Goal: Use online tool/utility

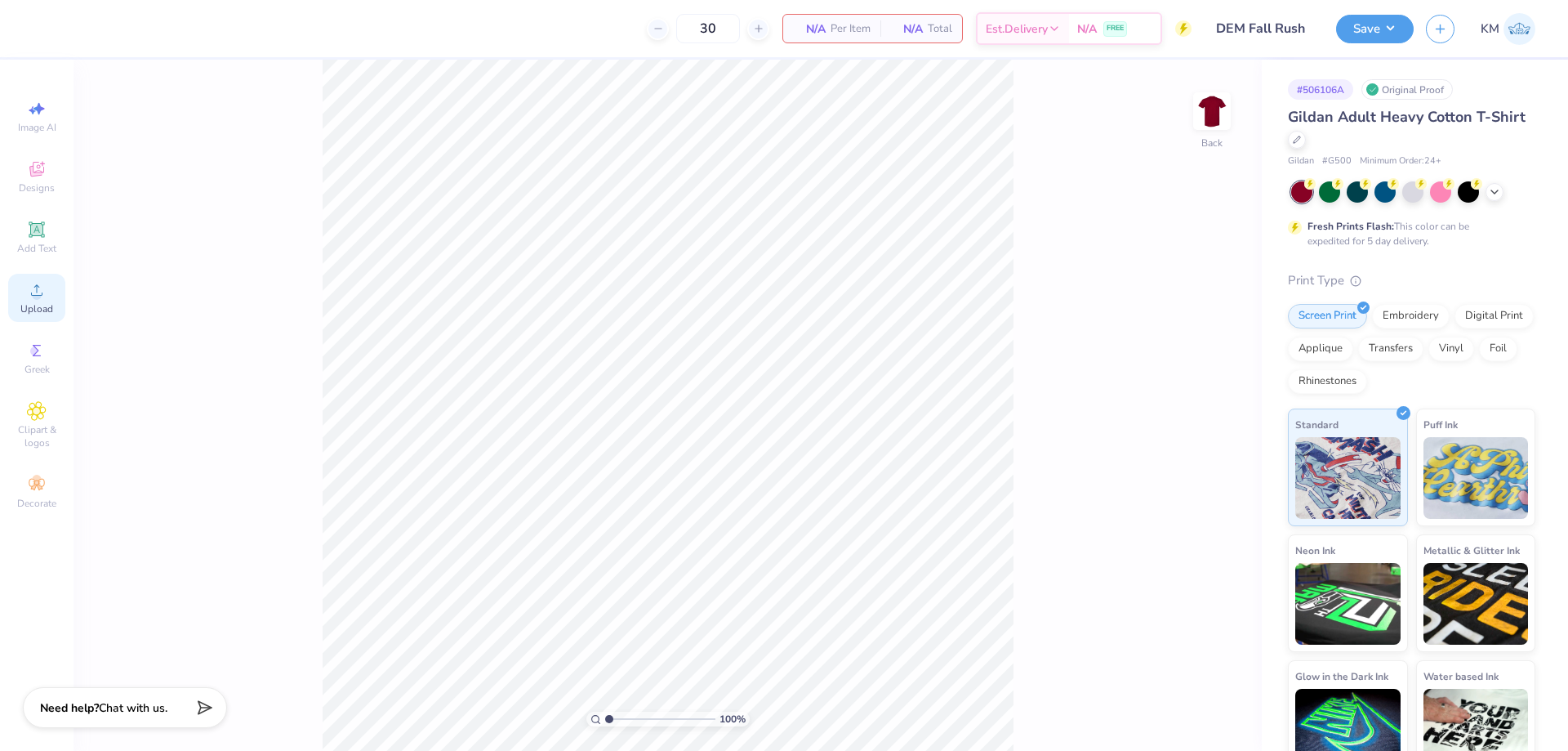
click at [46, 302] on span "Upload" at bounding box center [37, 308] width 33 height 13
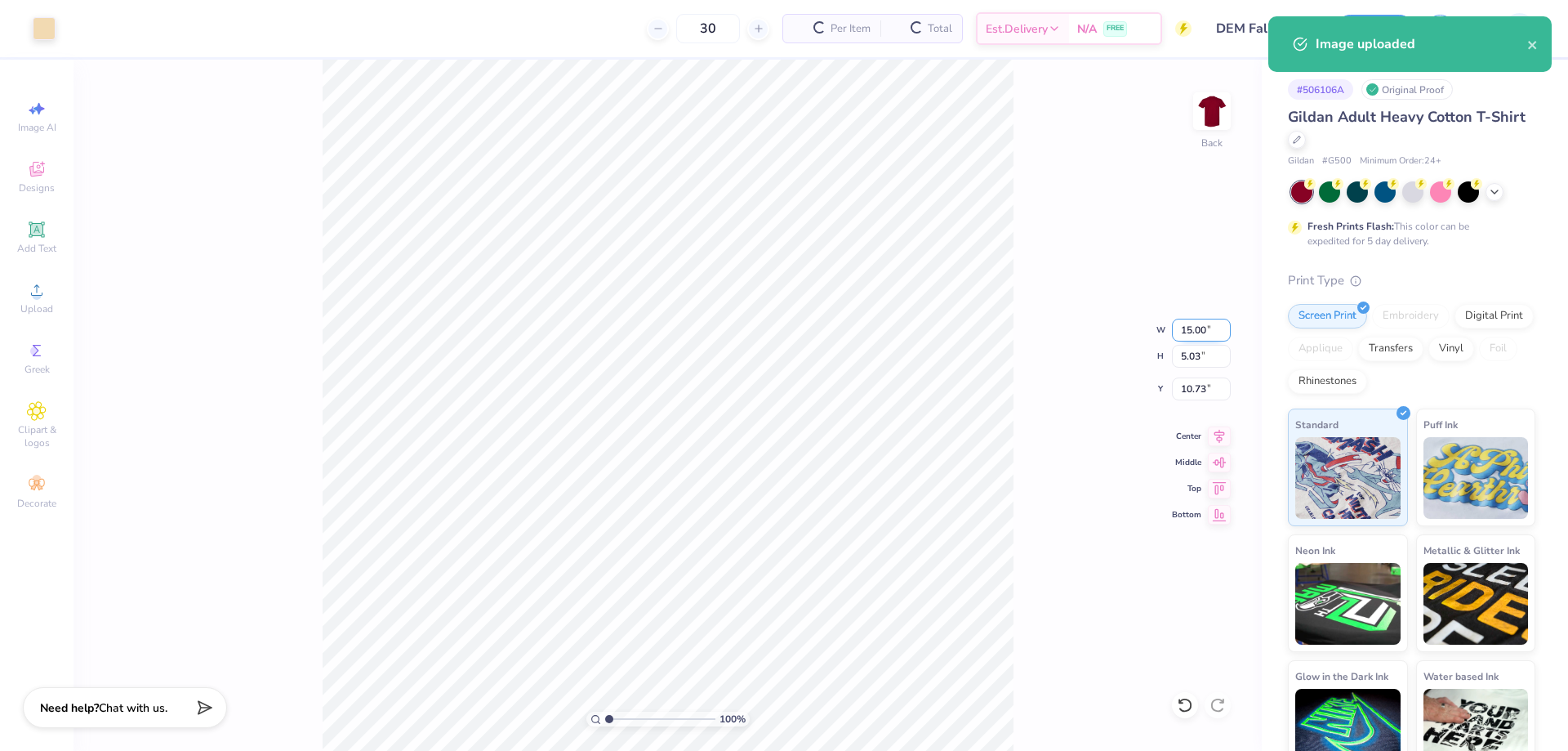
click at [1194, 330] on input "15.00" at bounding box center [1202, 329] width 58 height 23
type input "0"
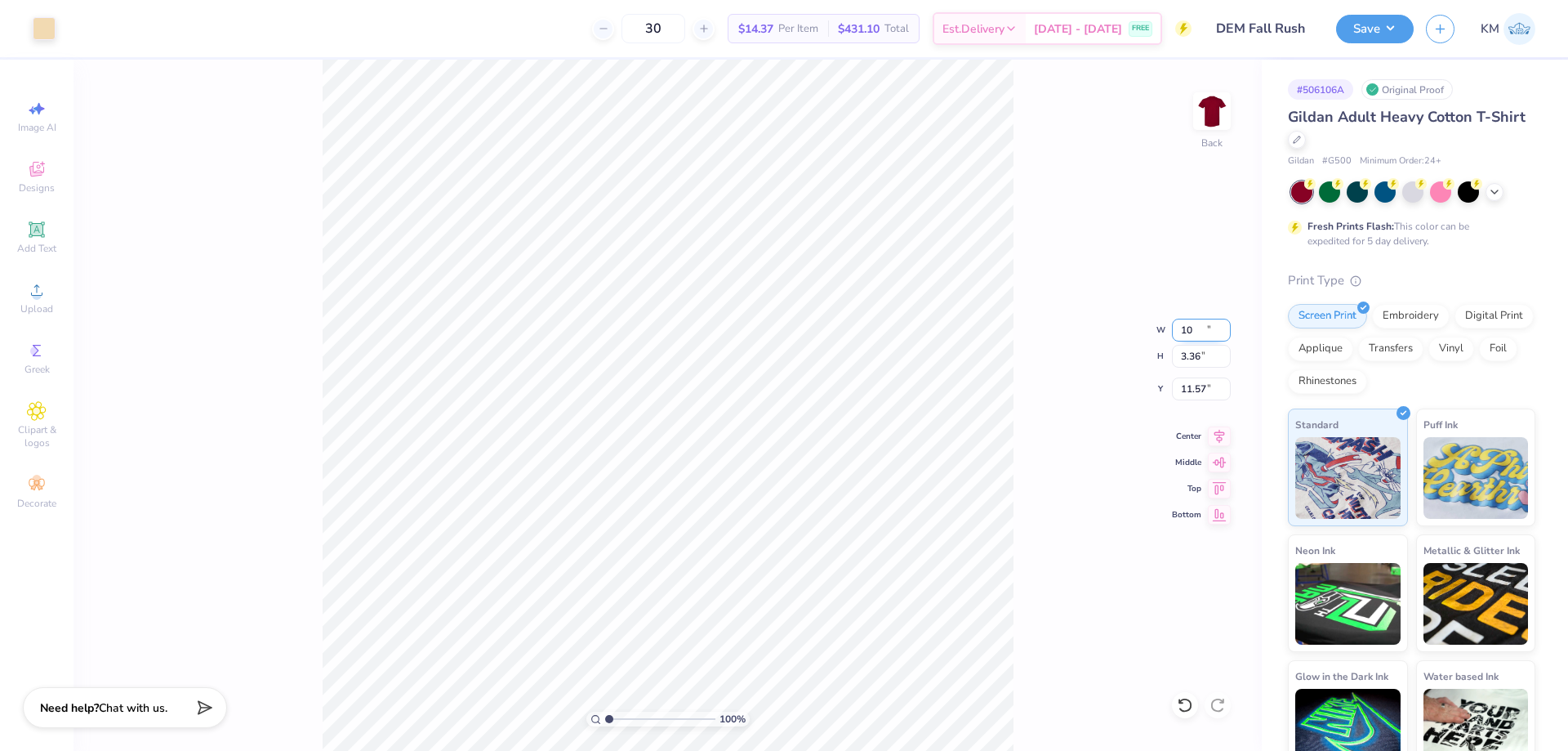
type input "10.00"
type input "3.36"
click at [1202, 387] on input "11.57" at bounding box center [1202, 389] width 58 height 23
type input "1"
type input "3.00"
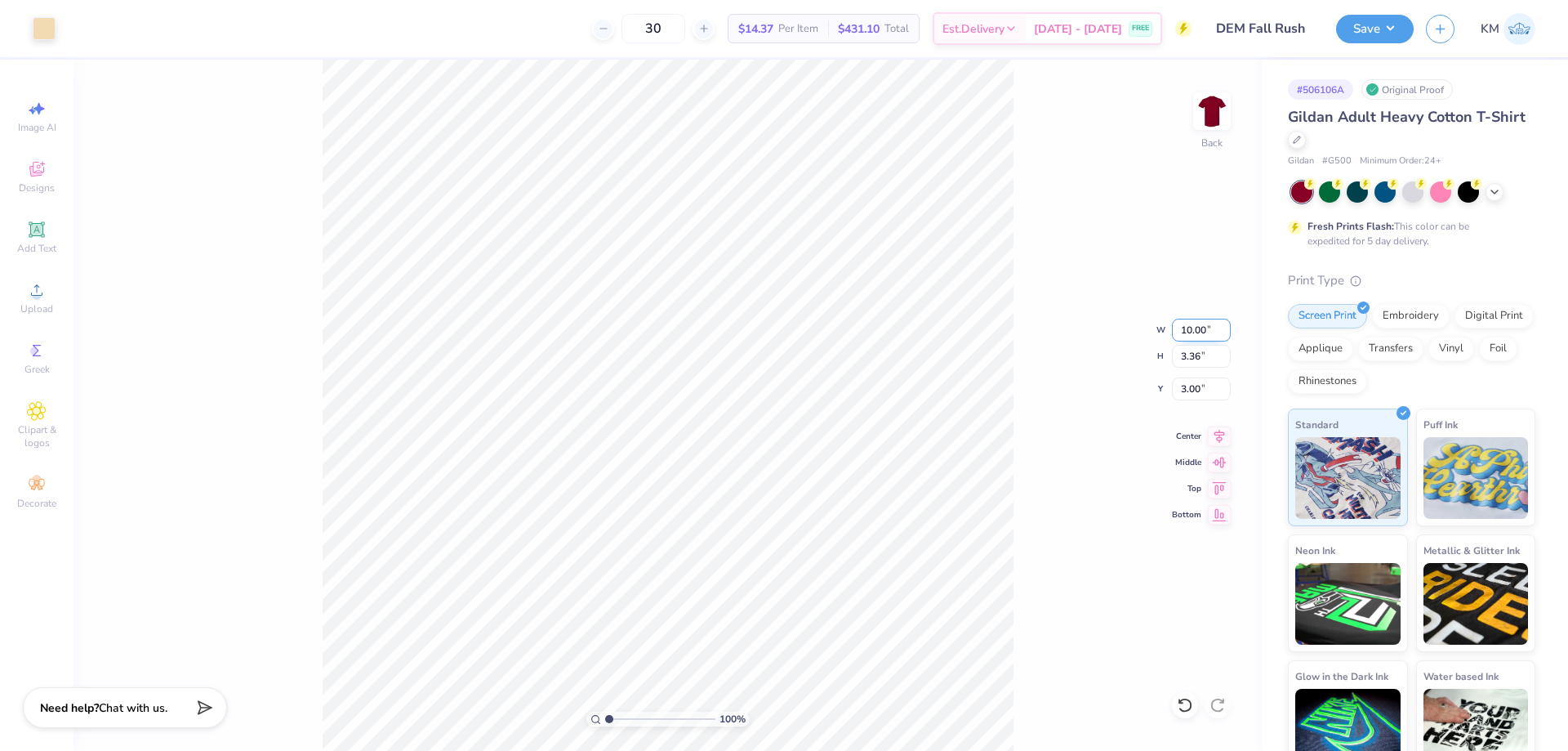
click at [1193, 328] on input "10.00" at bounding box center [1202, 329] width 58 height 23
type input "11.00"
type input "3.69"
type input "2.83"
click at [1180, 385] on input "2.83" at bounding box center [1202, 389] width 58 height 23
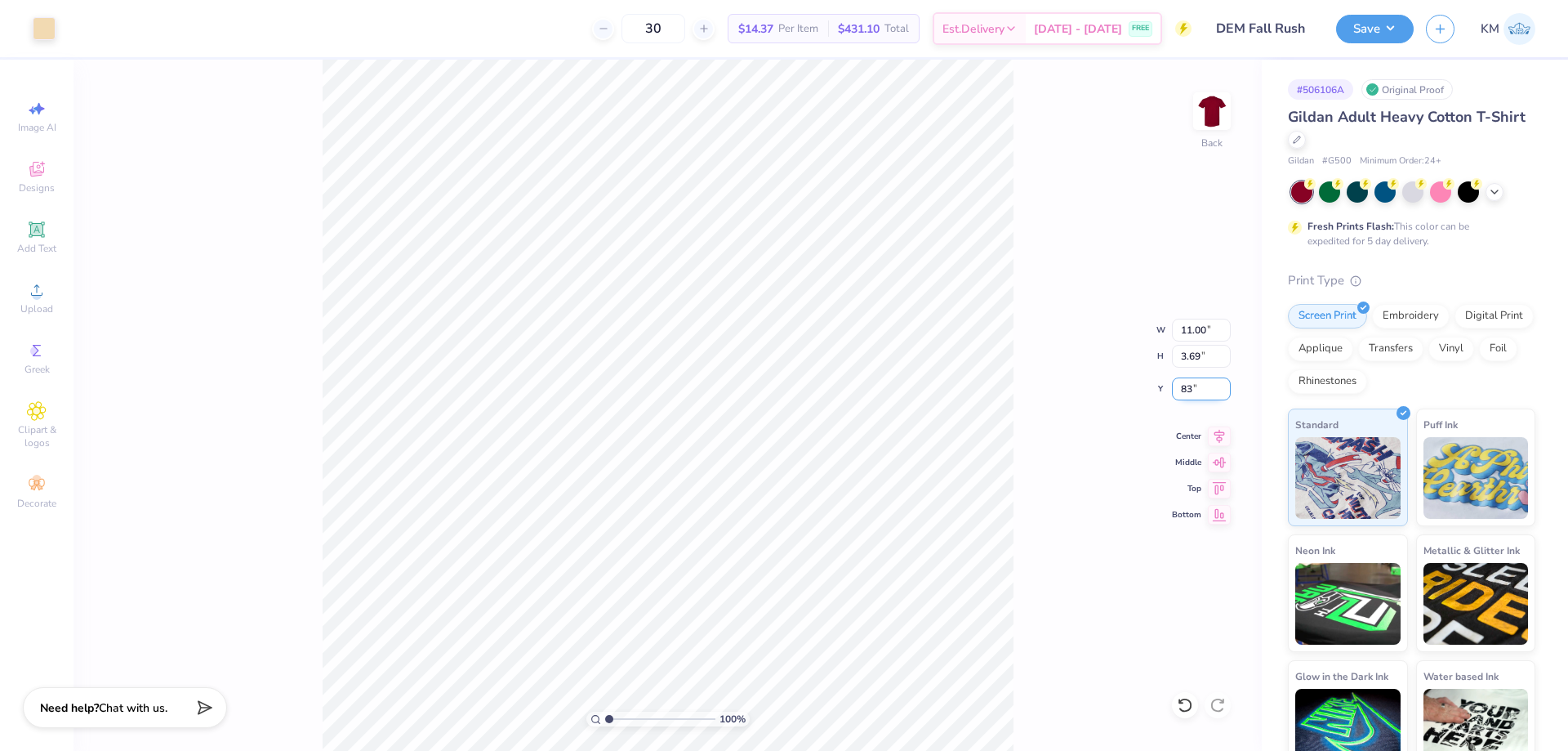
type input "3"
type input "3.00"
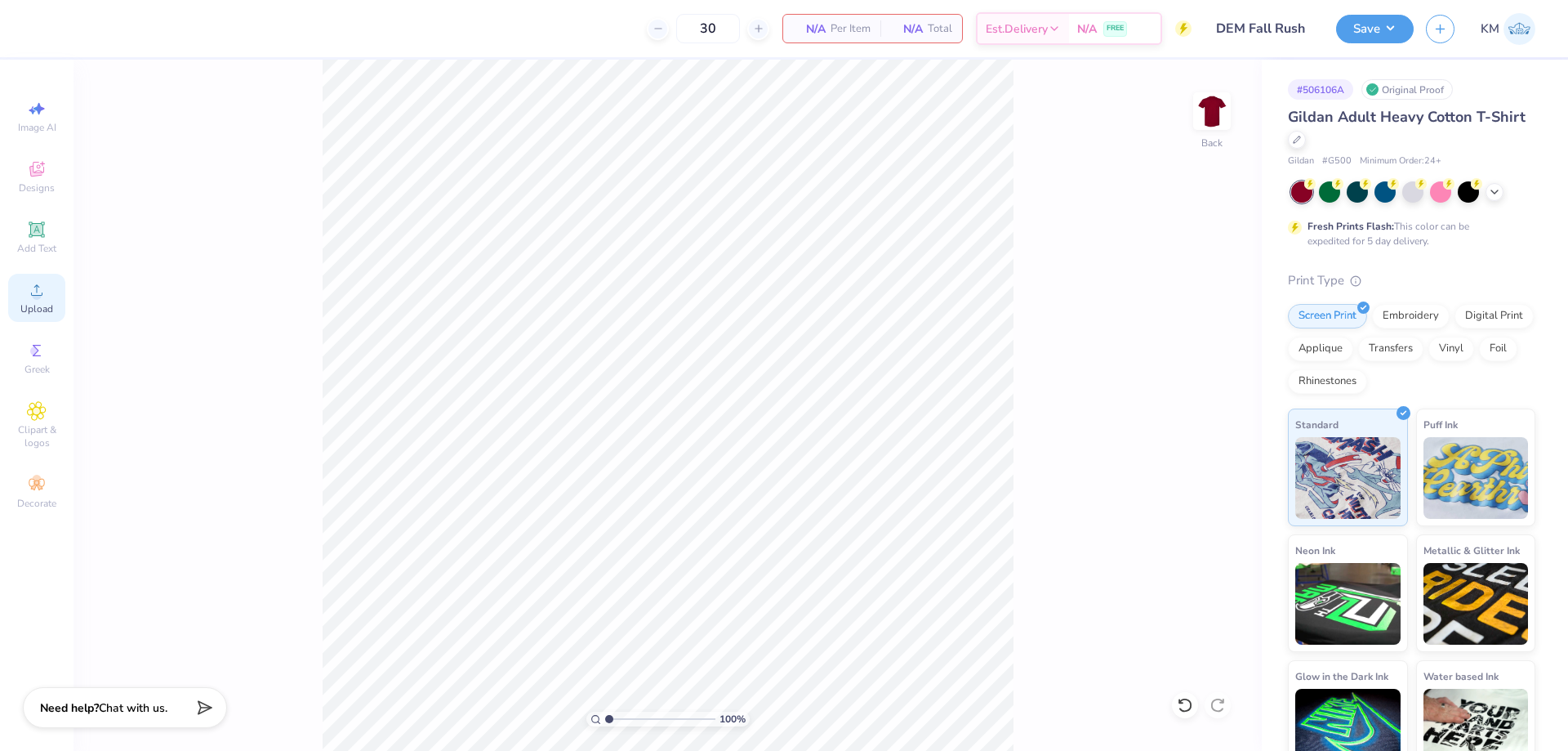
click at [56, 302] on div "Upload" at bounding box center [36, 298] width 57 height 48
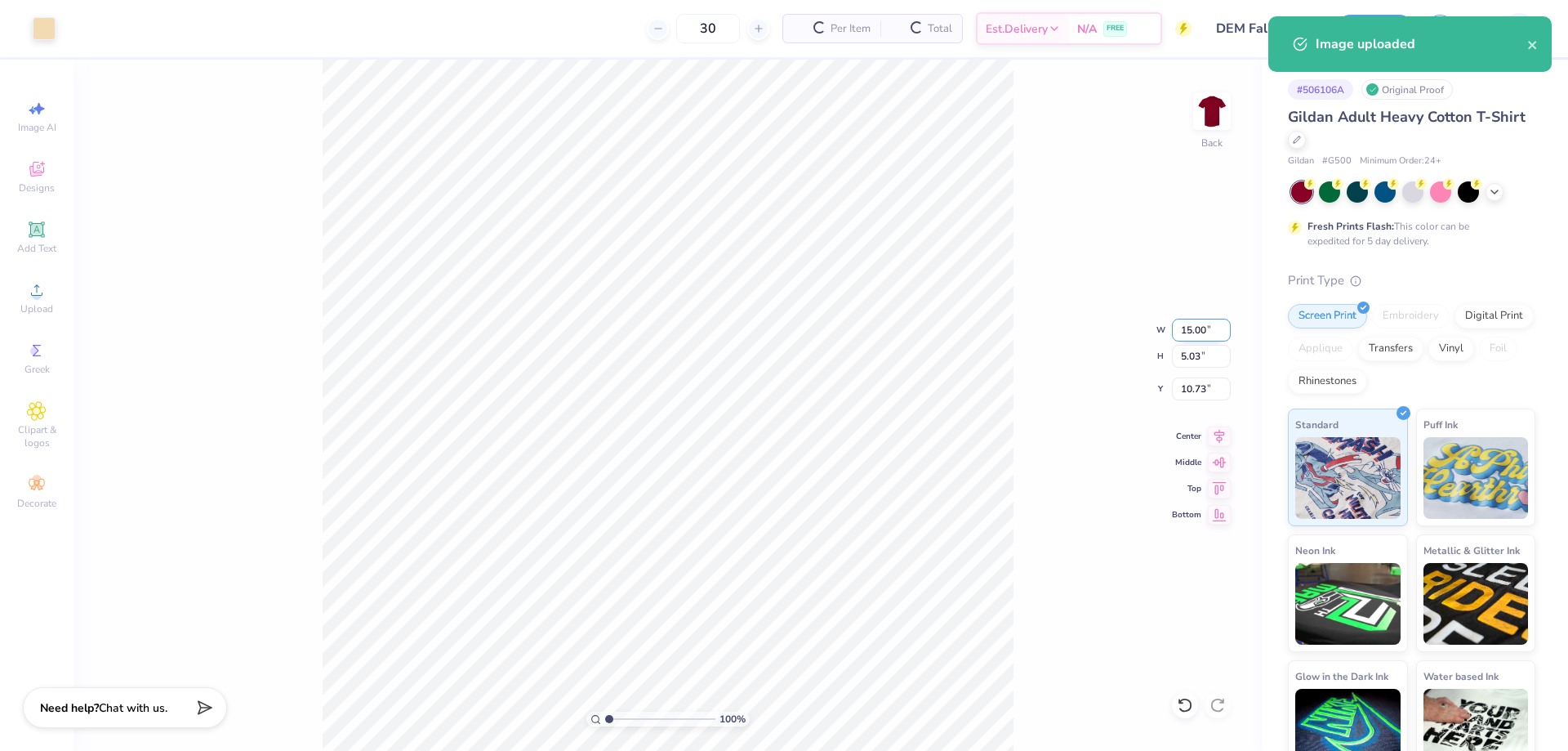
click at [1192, 329] on input "15.00" at bounding box center [1202, 329] width 58 height 23
type input "0"
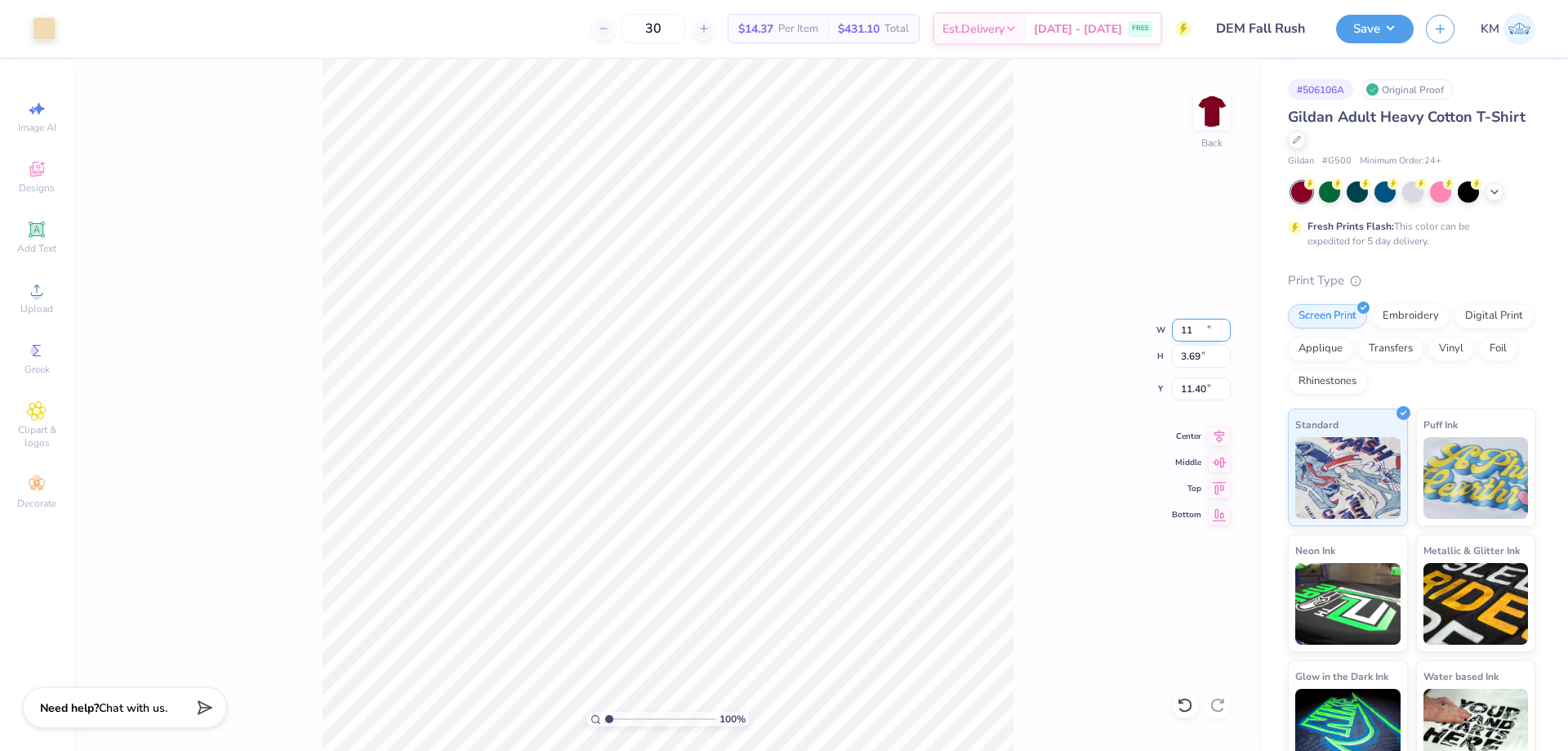
type input "11.00"
type input "3.69"
click at [1190, 382] on input "11.40" at bounding box center [1202, 389] width 58 height 23
type input "0"
type input "3.00"
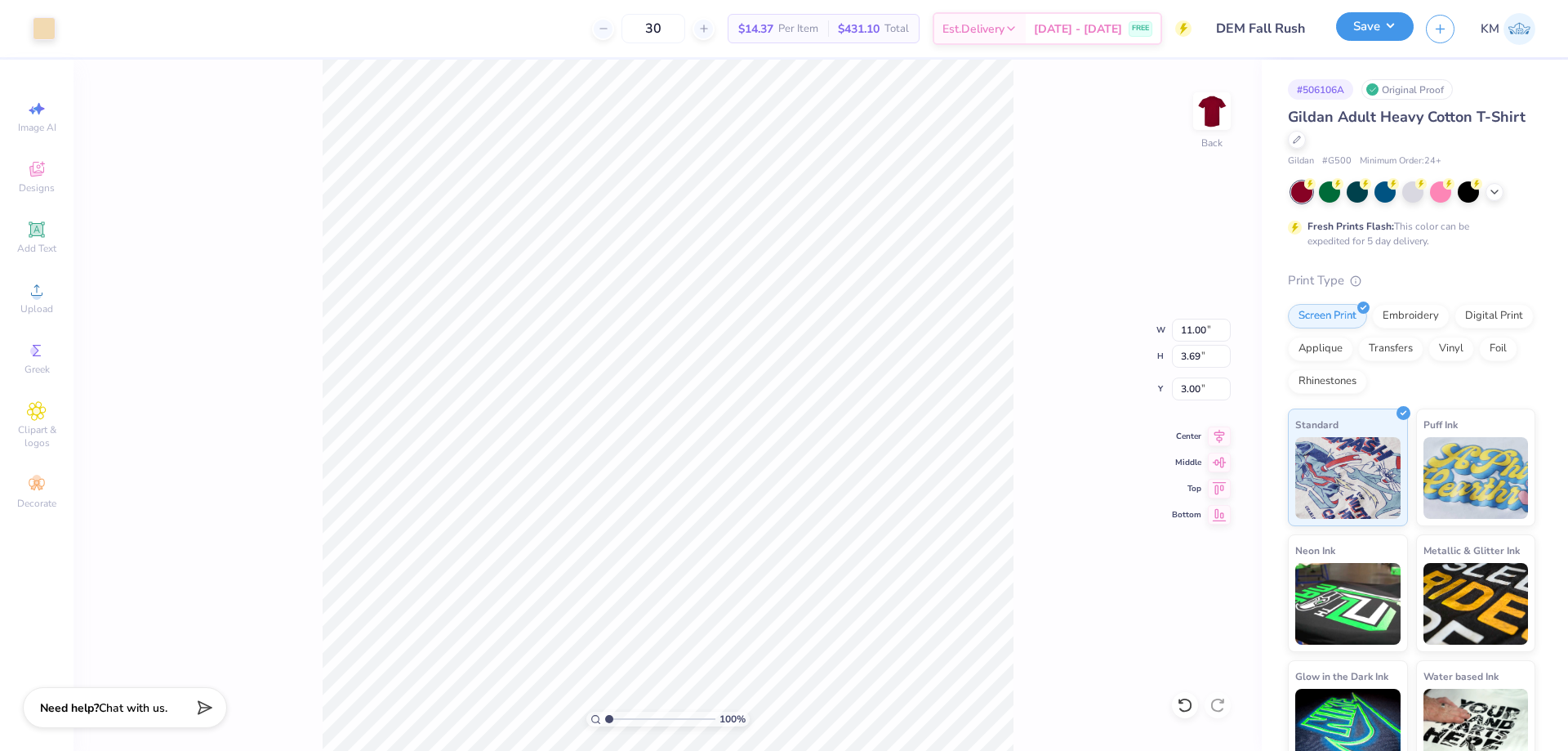
click at [1410, 29] on button "Save" at bounding box center [1375, 26] width 77 height 28
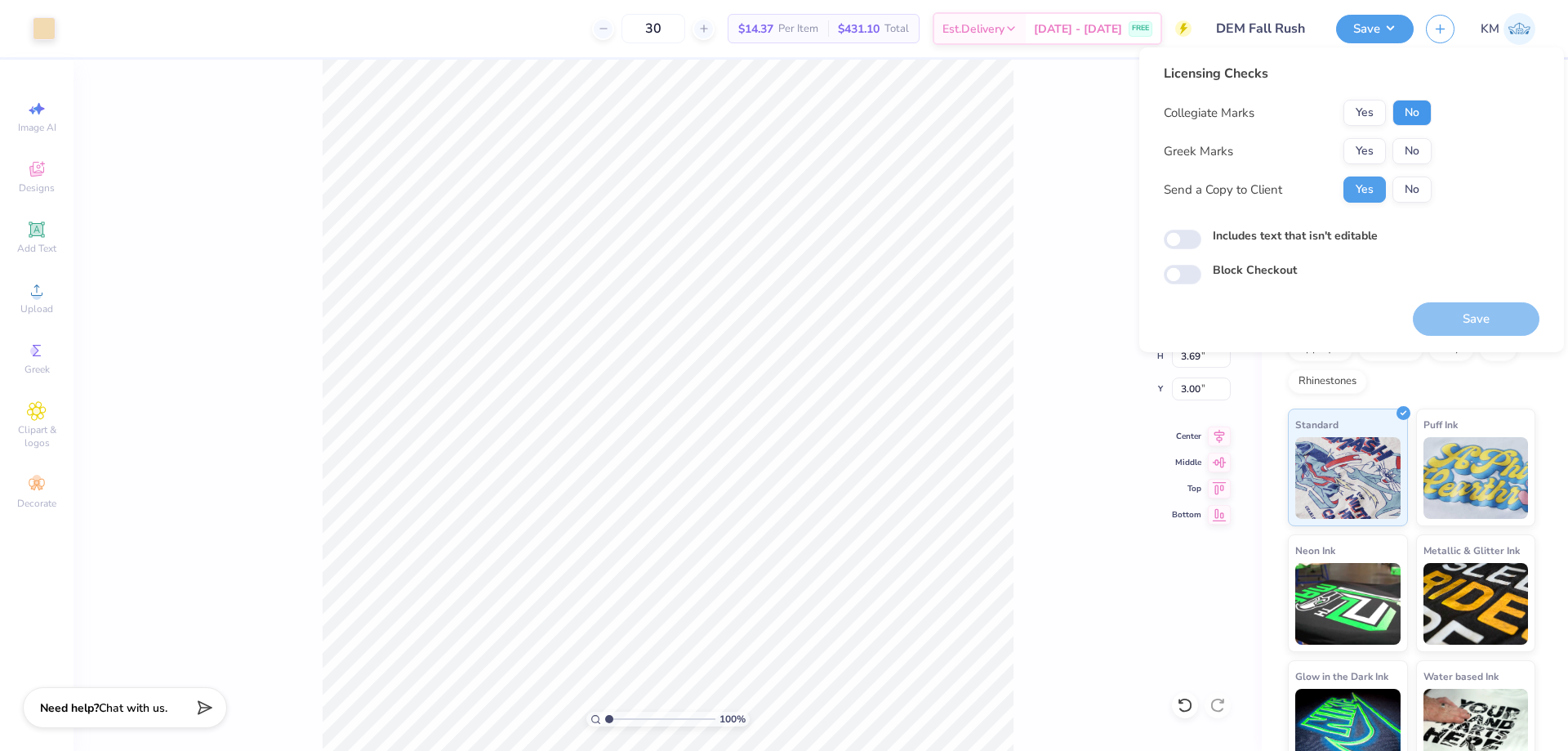
drag, startPoint x: 1422, startPoint y: 115, endPoint x: 1415, endPoint y: 134, distance: 20.2
click at [1422, 116] on button "No" at bounding box center [1412, 113] width 40 height 26
click at [1411, 149] on button "No" at bounding box center [1412, 151] width 40 height 26
click at [1464, 310] on button "Save" at bounding box center [1476, 318] width 126 height 34
